Goal: Information Seeking & Learning: Check status

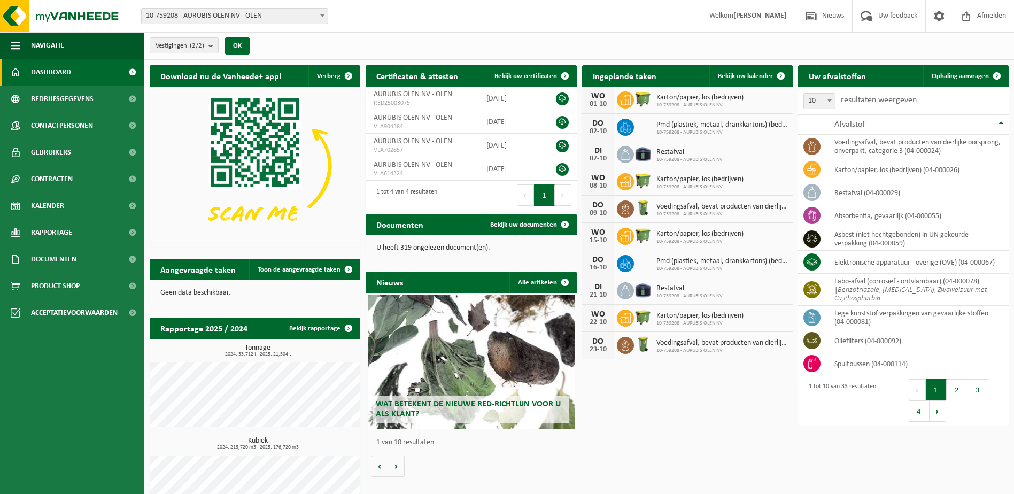
click at [230, 16] on span "10-759208 - AURUBIS OLEN NV - OLEN" at bounding box center [235, 16] width 186 height 15
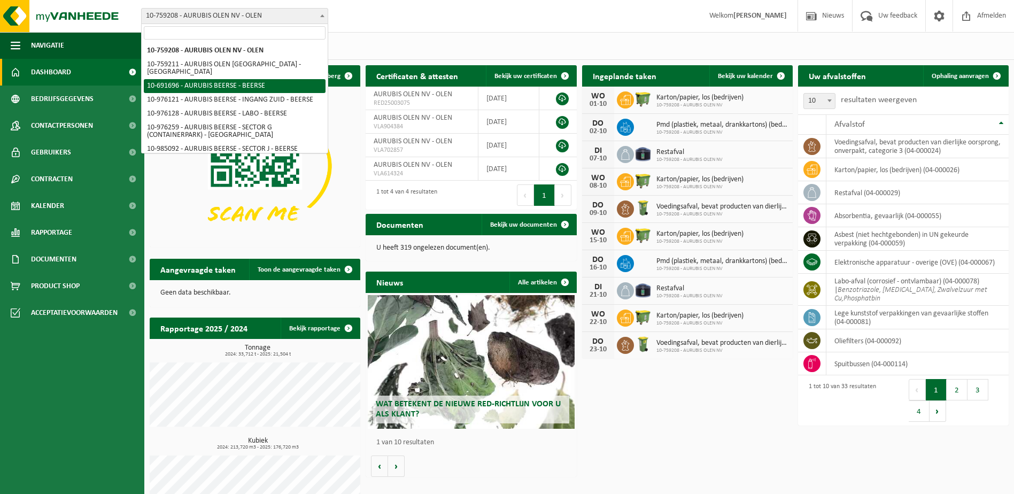
select select "121517"
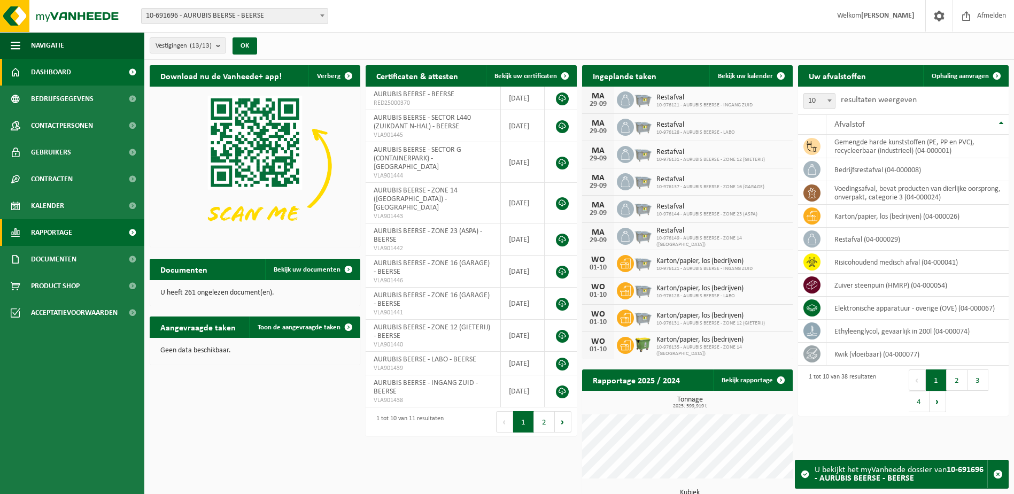
click at [109, 231] on link "Rapportage" at bounding box center [72, 232] width 144 height 27
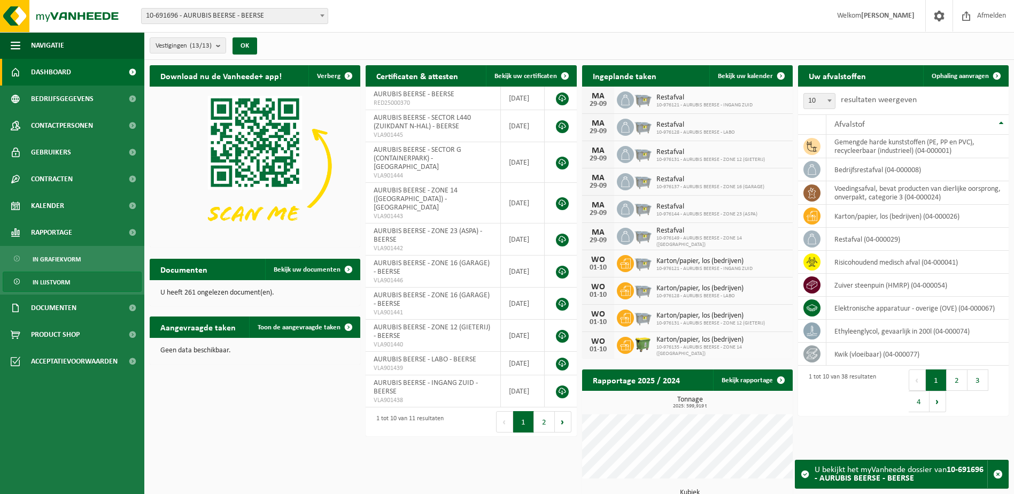
click at [101, 279] on link "In lijstvorm" at bounding box center [72, 282] width 139 height 20
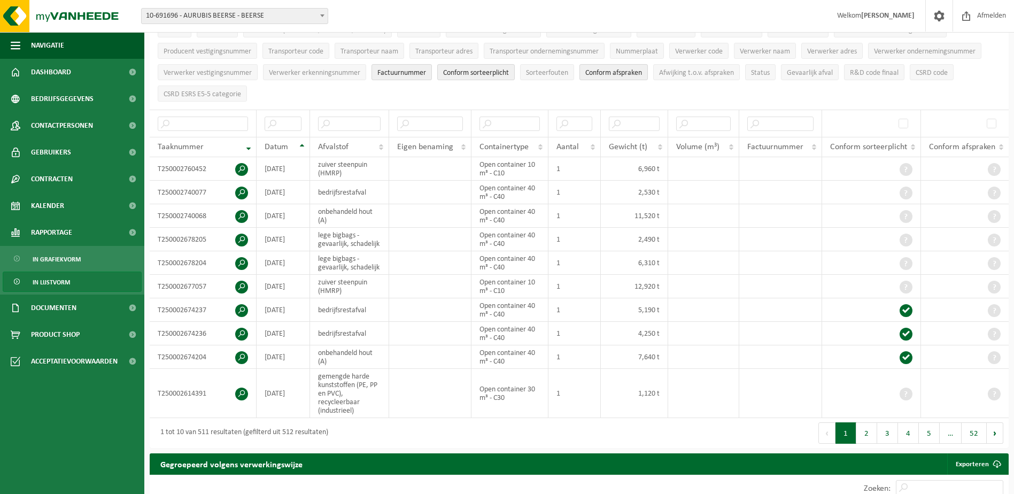
scroll to position [125, 0]
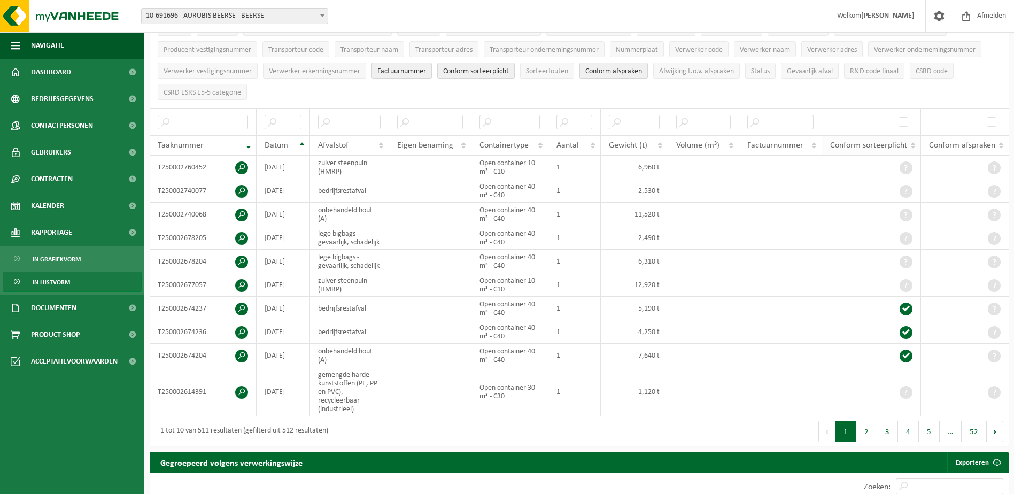
click at [908, 145] on th "Conform sorteerplicht" at bounding box center [871, 145] width 99 height 20
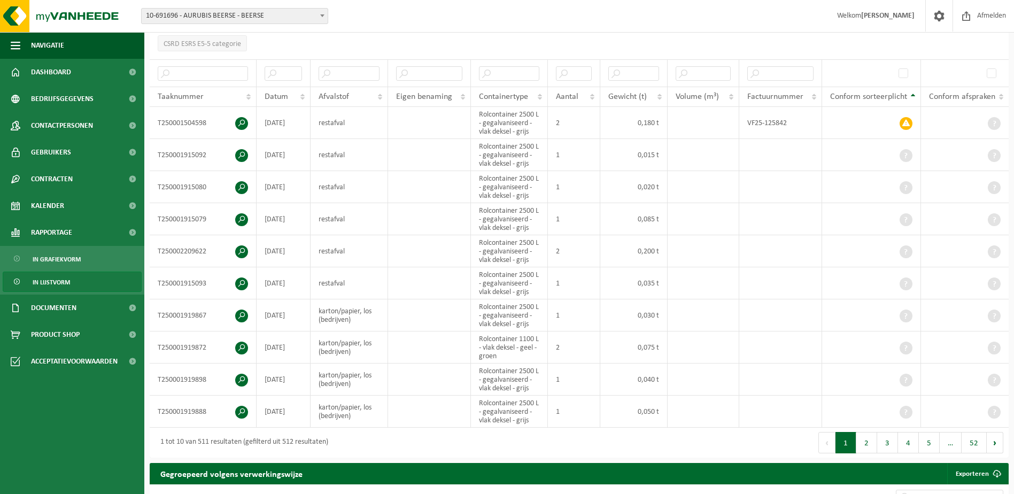
scroll to position [166, 0]
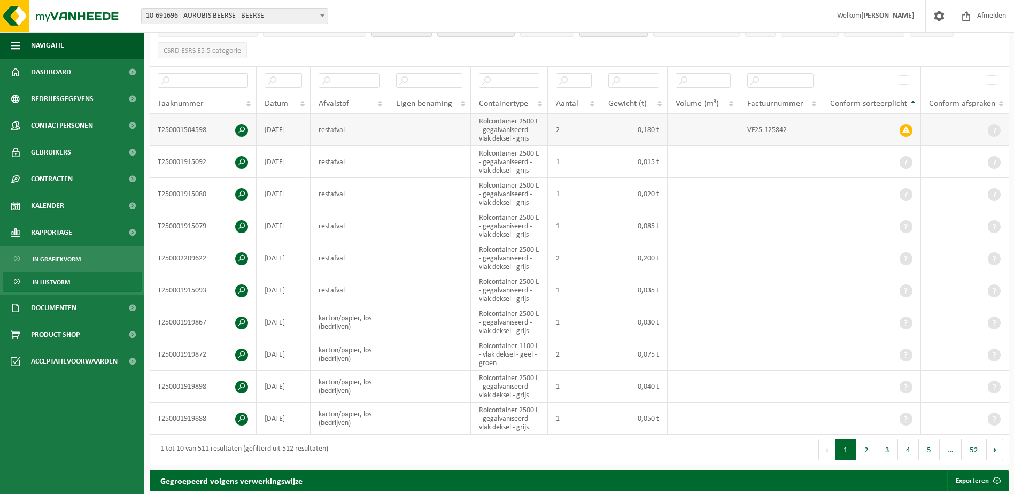
click at [880, 127] on td at bounding box center [871, 130] width 99 height 32
click at [907, 125] on span at bounding box center [906, 130] width 13 height 13
click at [244, 129] on span at bounding box center [241, 130] width 13 height 13
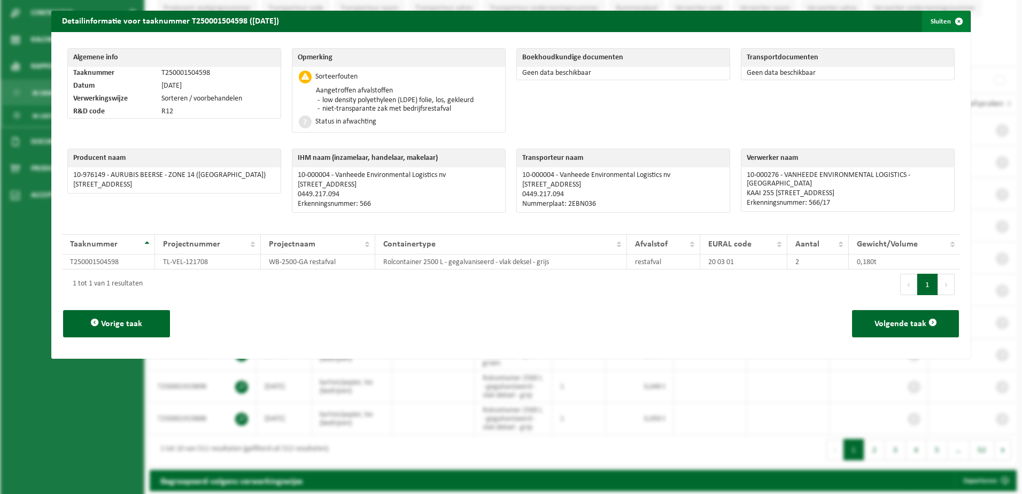
click at [948, 22] on span "button" at bounding box center [958, 21] width 21 height 21
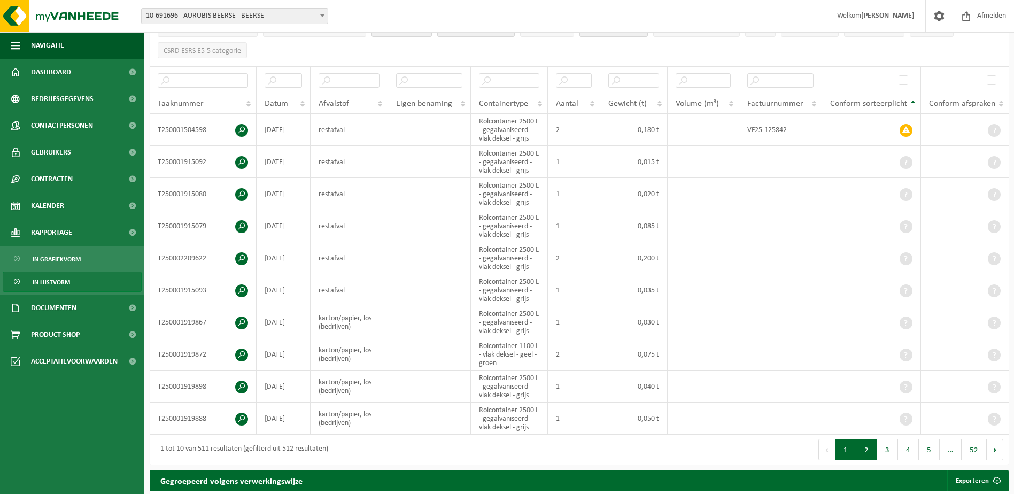
click at [873, 452] on button "2" at bounding box center [866, 449] width 21 height 21
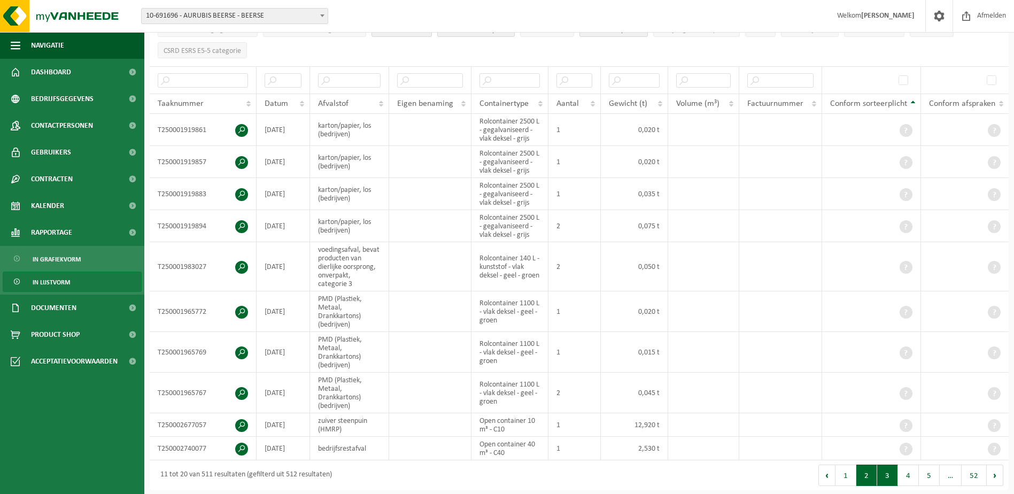
click at [894, 470] on button "3" at bounding box center [887, 475] width 21 height 21
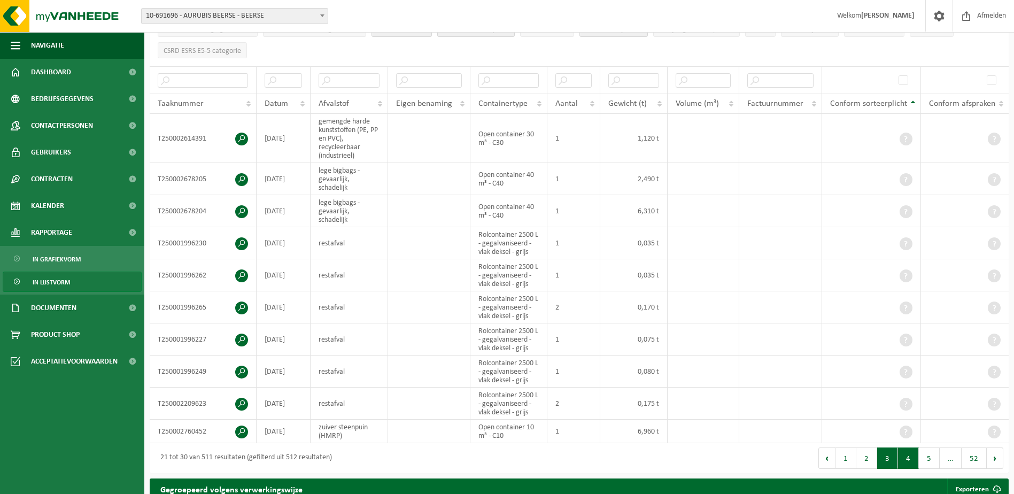
click at [909, 459] on button "4" at bounding box center [908, 457] width 21 height 21
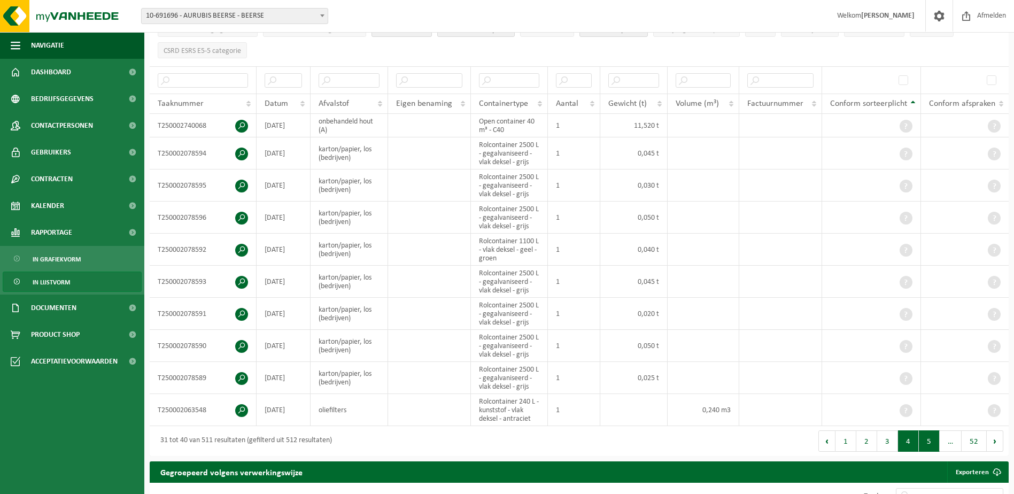
click at [927, 446] on button "5" at bounding box center [929, 440] width 21 height 21
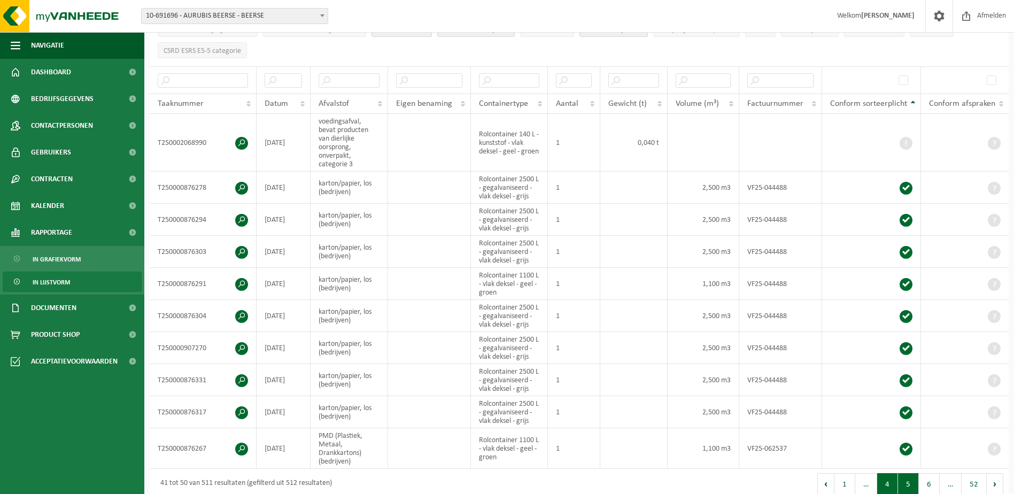
click at [883, 479] on button "4" at bounding box center [887, 483] width 21 height 21
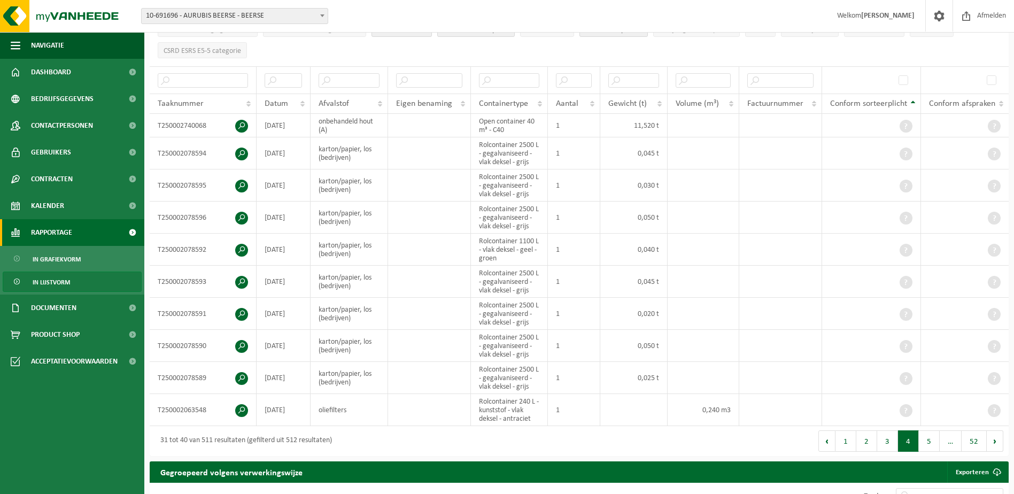
click at [76, 232] on link "Rapportage" at bounding box center [72, 232] width 144 height 27
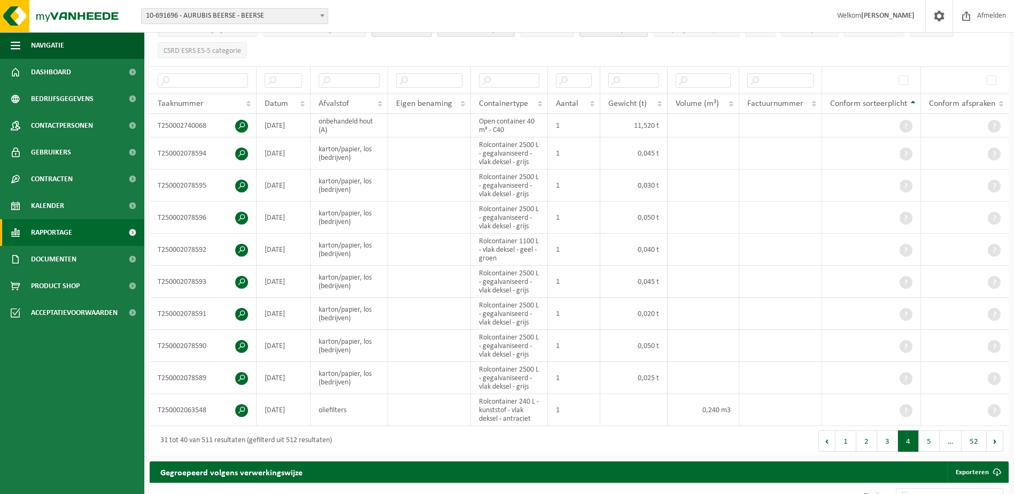
click at [76, 232] on link "Rapportage" at bounding box center [72, 232] width 144 height 27
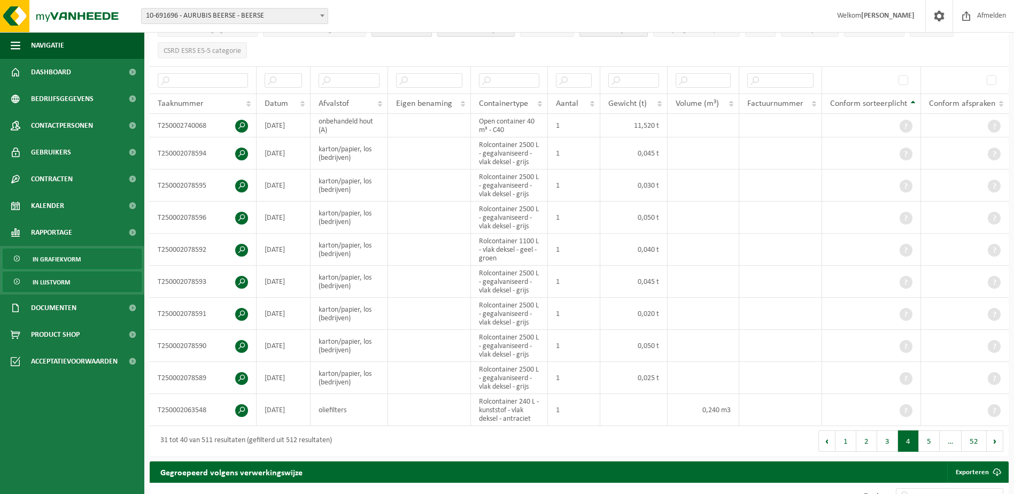
click at [79, 259] on span "In grafiekvorm" at bounding box center [57, 259] width 48 height 20
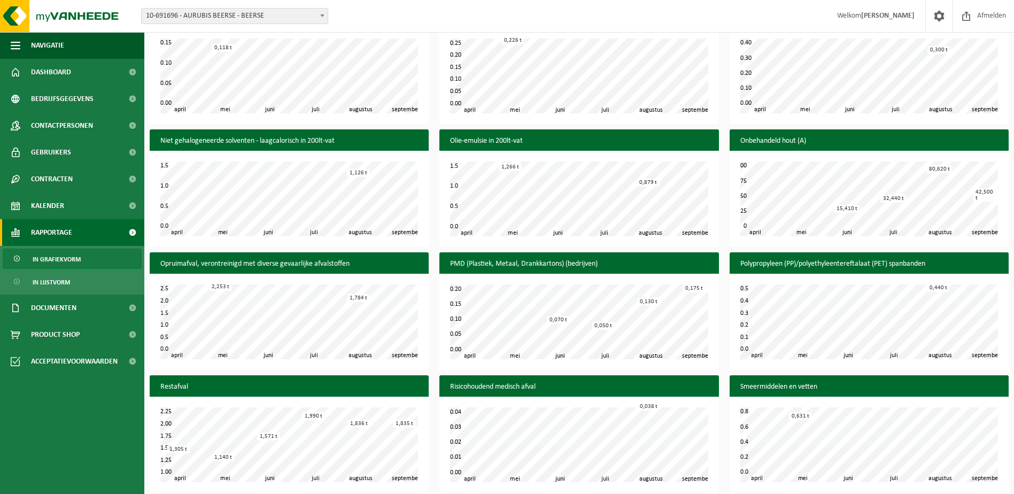
scroll to position [892, 0]
